Goal: Information Seeking & Learning: Learn about a topic

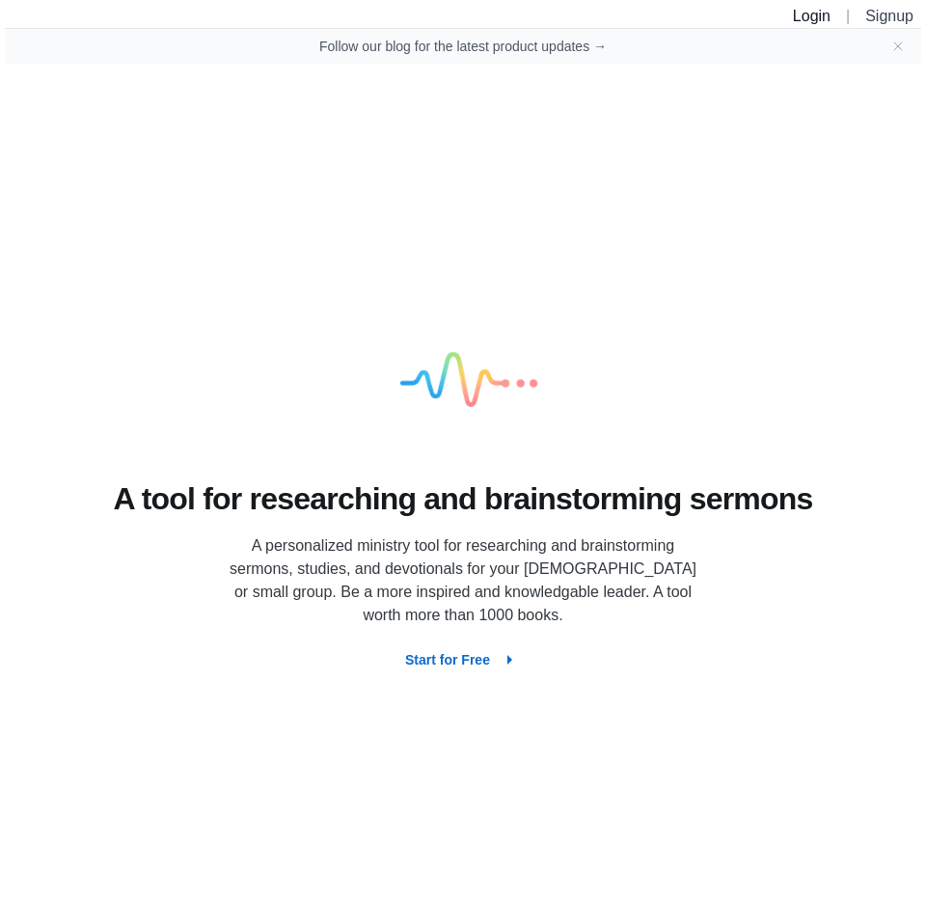
click at [808, 19] on link "Login" at bounding box center [812, 16] width 38 height 16
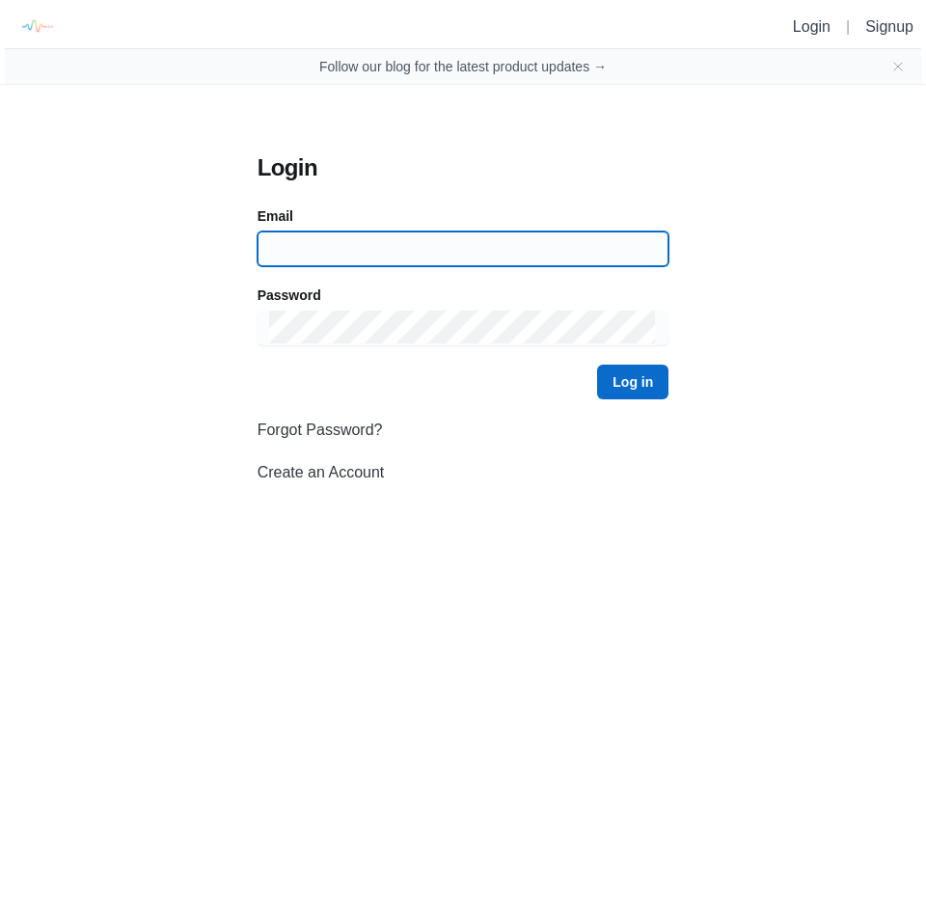
type input "[PERSON_NAME][EMAIL_ADDRESS][PERSON_NAME][DOMAIN_NAME]"
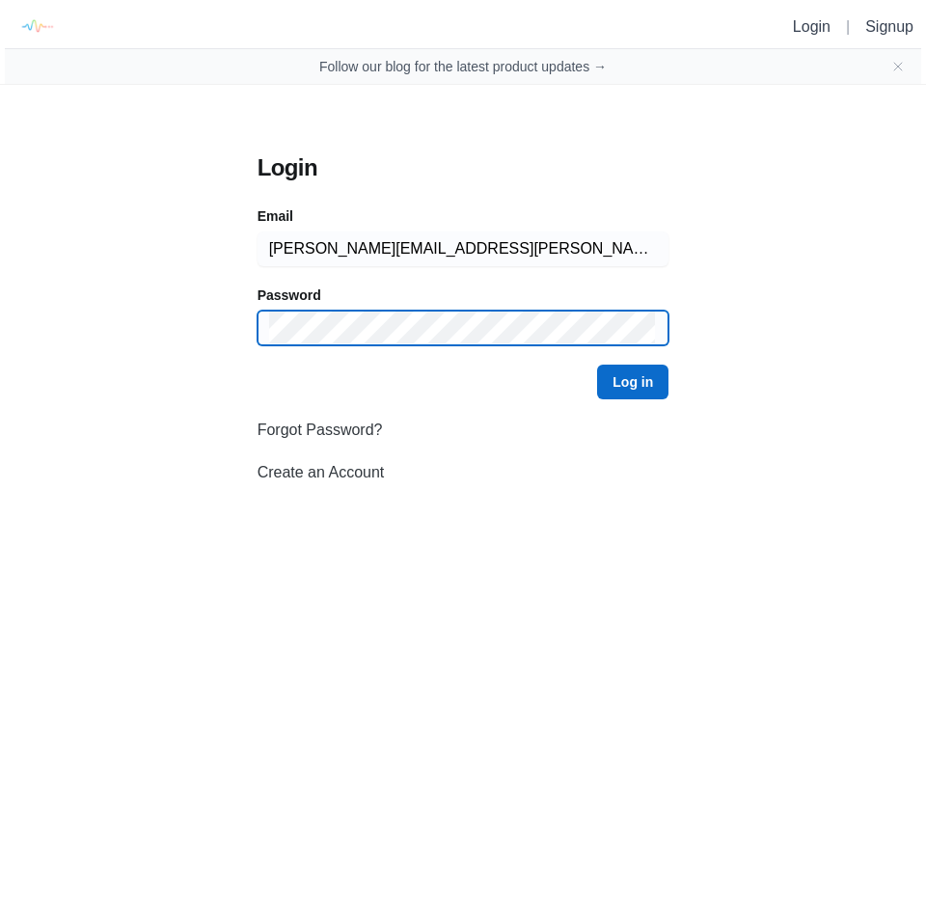
click at [634, 382] on button "Log in" at bounding box center [632, 382] width 71 height 35
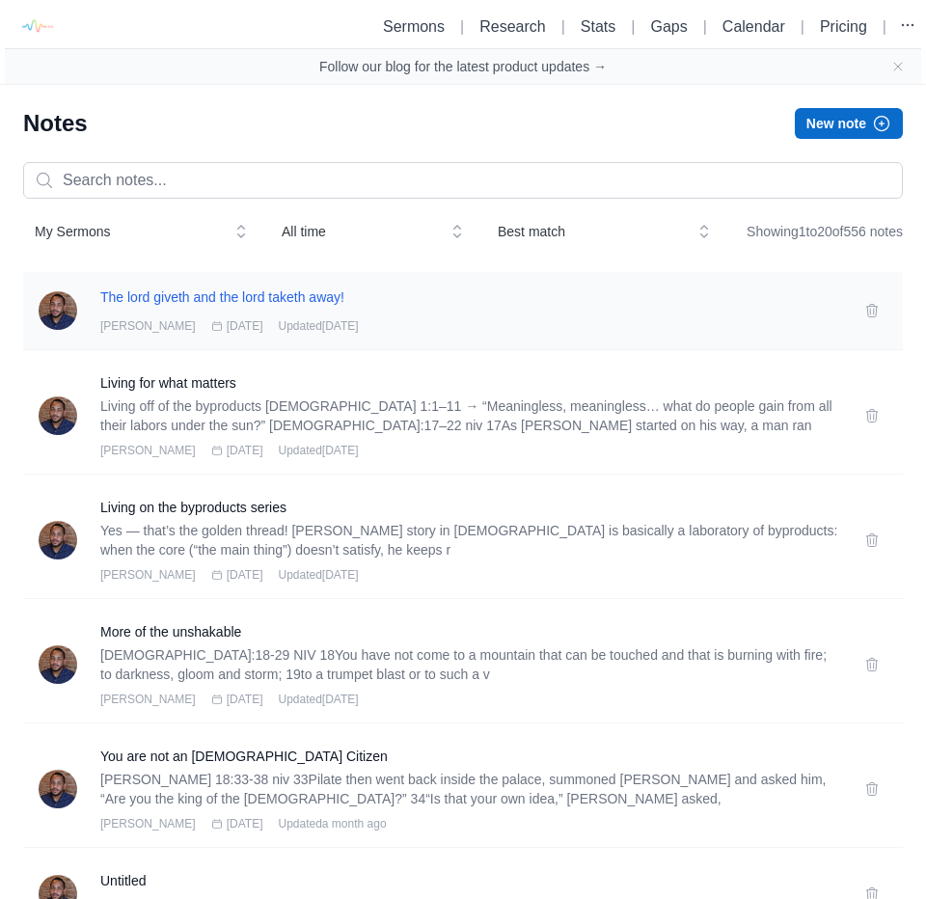
click at [315, 307] on h3 "The lord giveth and the lord taketh away!" at bounding box center [470, 296] width 741 height 19
click at [325, 307] on h3 "The lord giveth and the lord taketh away!" at bounding box center [470, 296] width 741 height 19
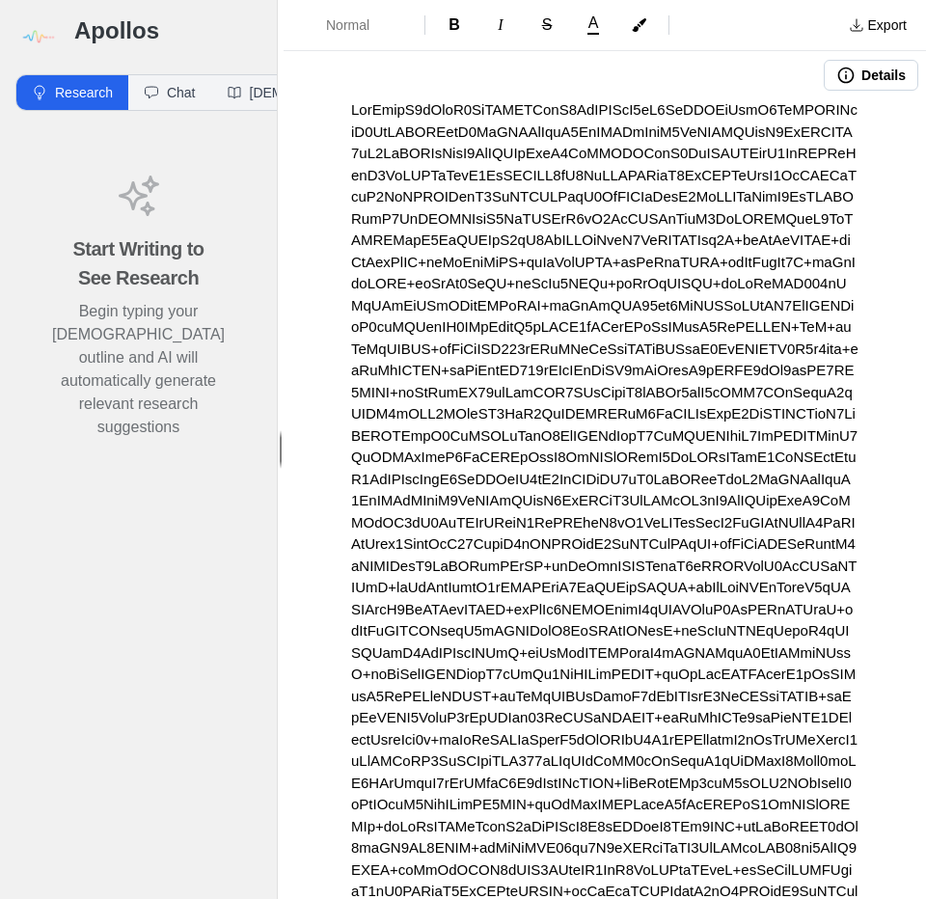
click at [866, 90] on button "Details" at bounding box center [871, 75] width 95 height 31
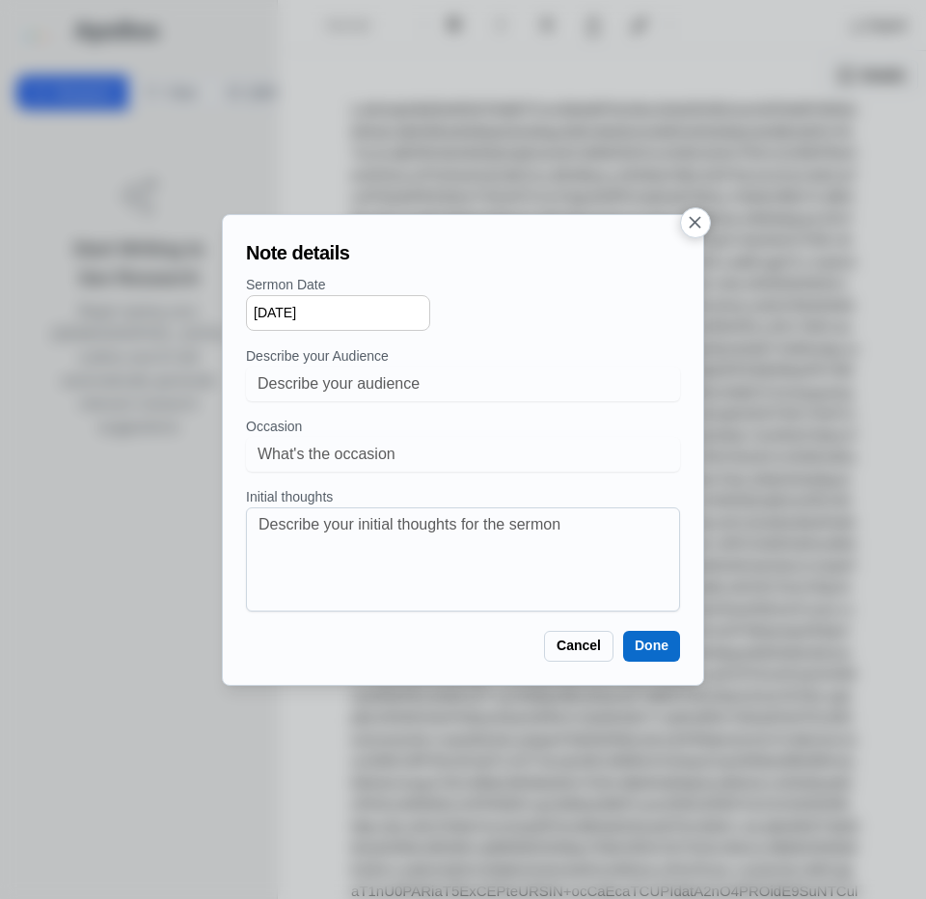
click at [694, 224] on icon "button" at bounding box center [696, 222] width 12 height 12
